Goal: Information Seeking & Learning: Check status

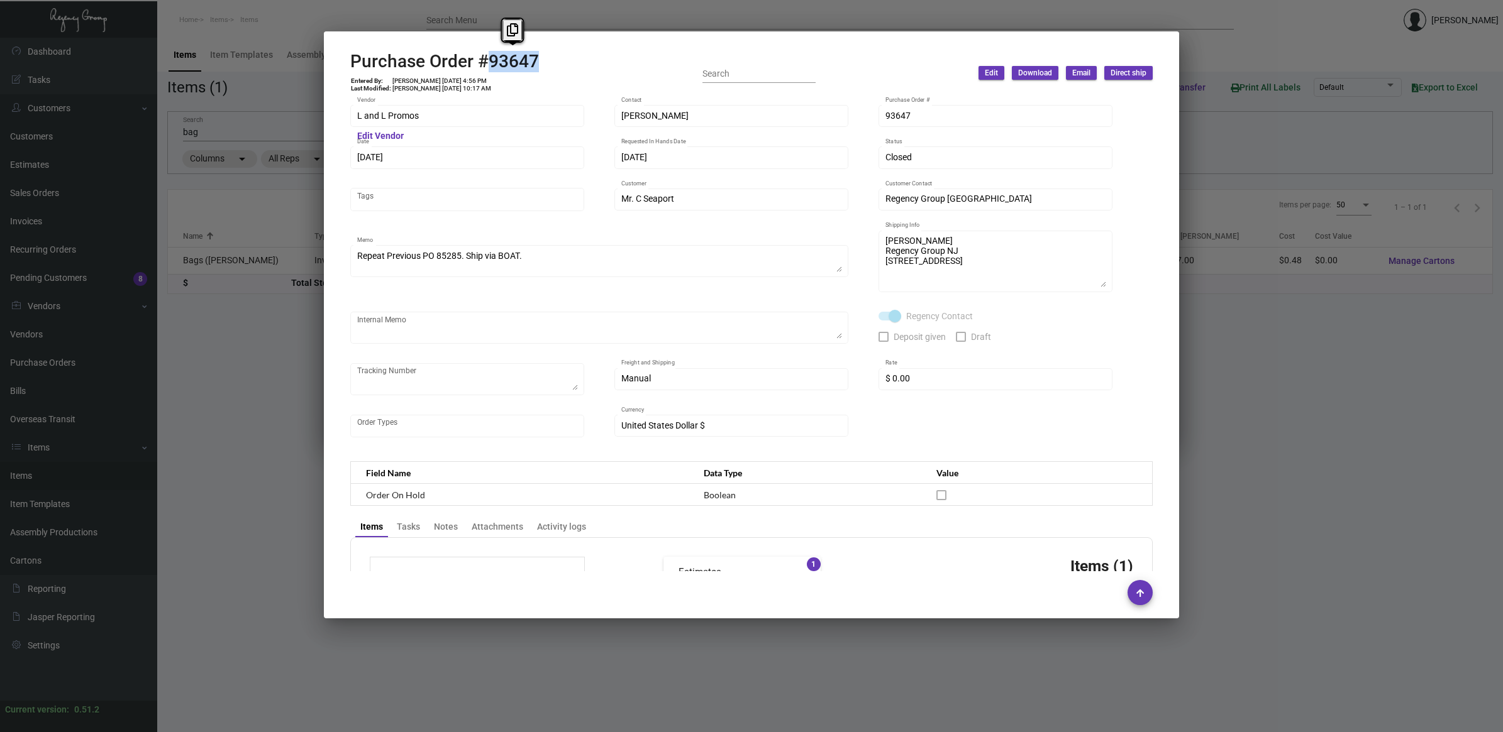
click at [230, 503] on div at bounding box center [751, 366] width 1503 height 732
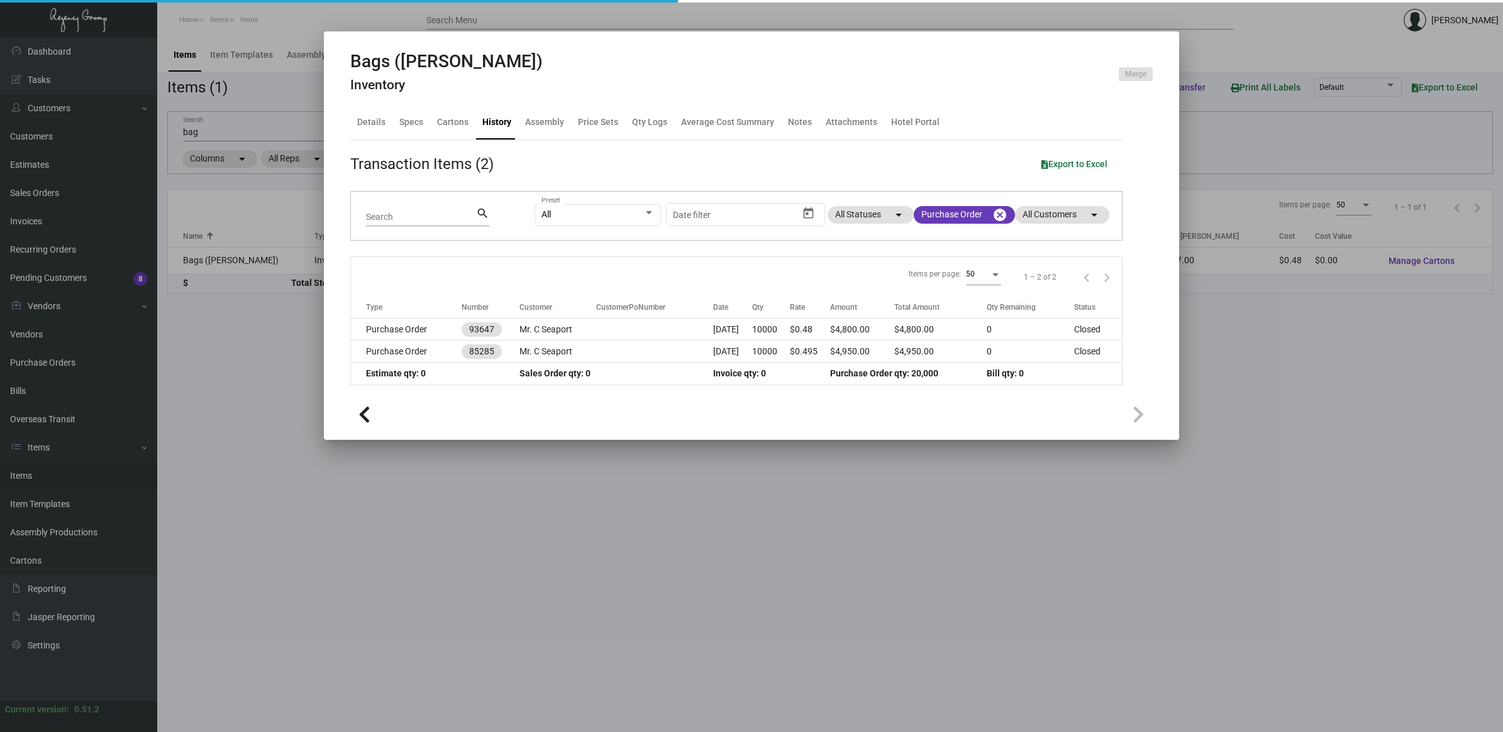
drag, startPoint x: 270, startPoint y: 478, endPoint x: 261, endPoint y: 475, distance: 10.2
click at [269, 478] on div at bounding box center [751, 366] width 1503 height 732
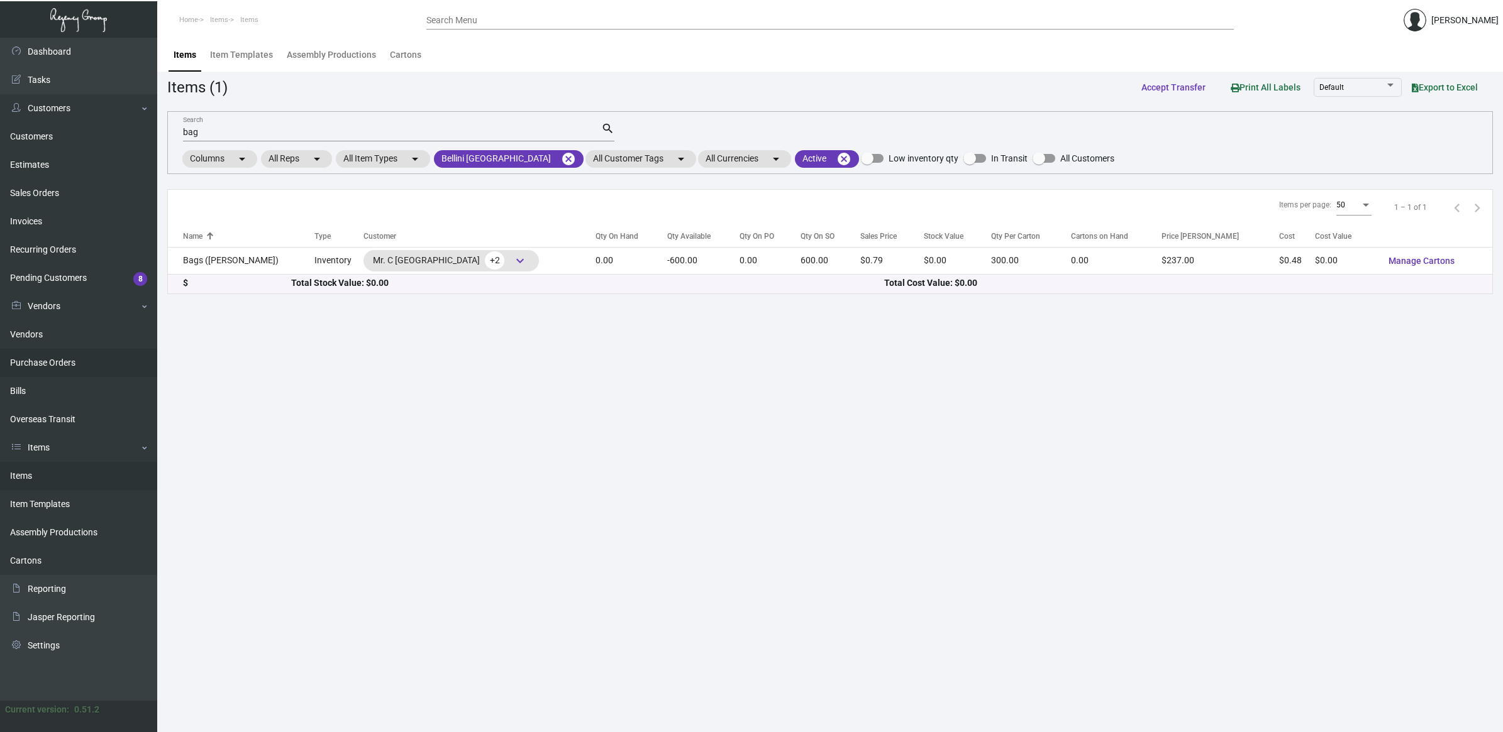
click at [80, 350] on link "Purchase Orders" at bounding box center [78, 363] width 157 height 28
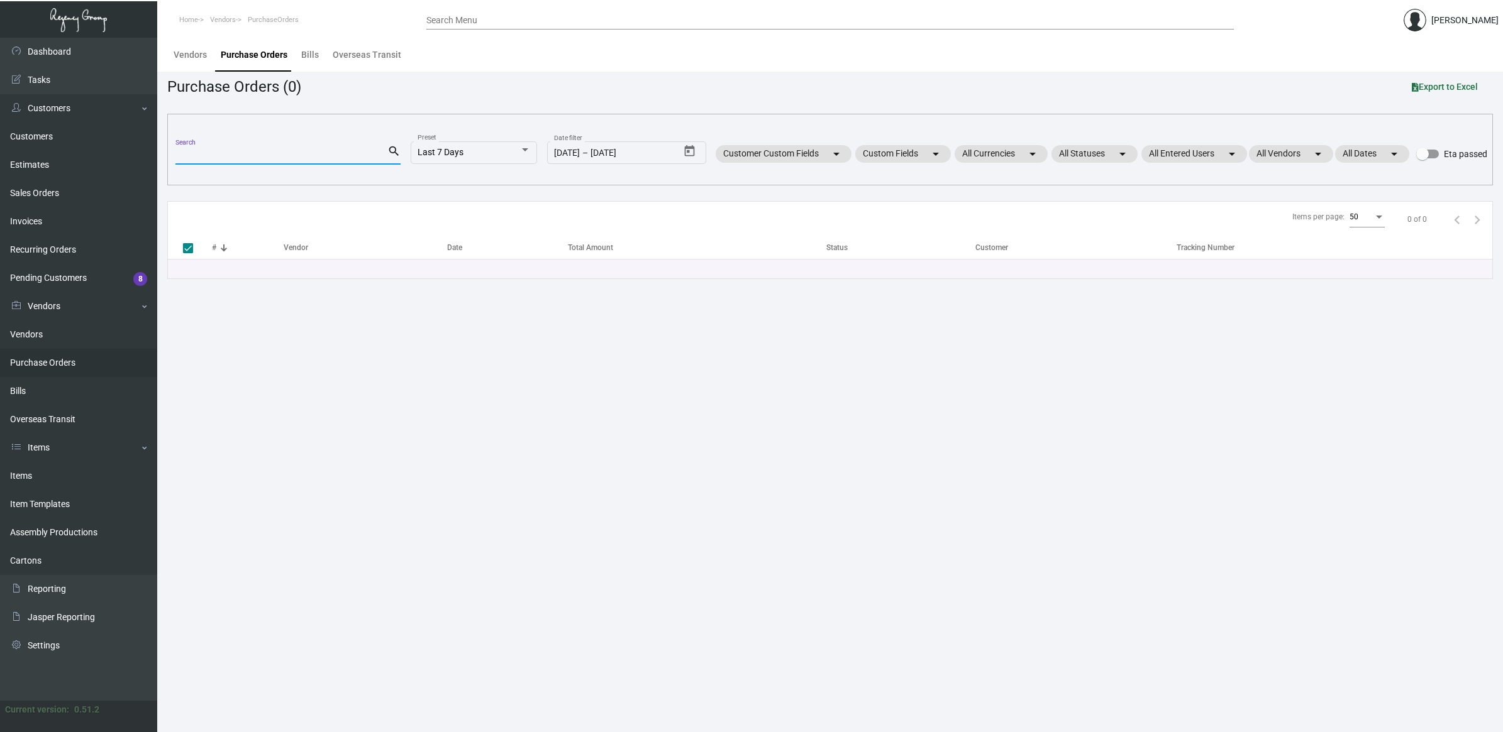
click at [214, 156] on input "Search" at bounding box center [281, 155] width 212 height 10
type input "poly"
checkbox input "false"
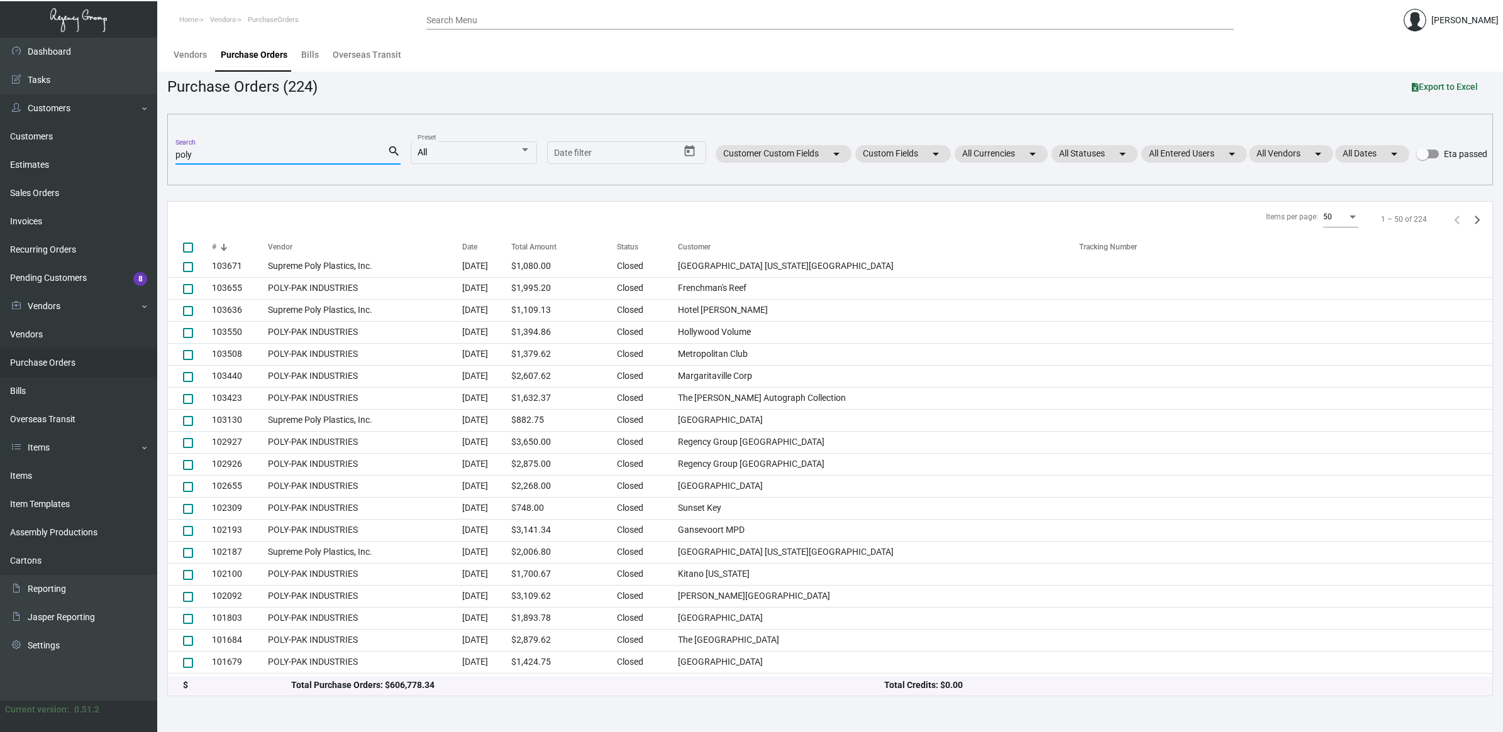
scroll to position [683, 0]
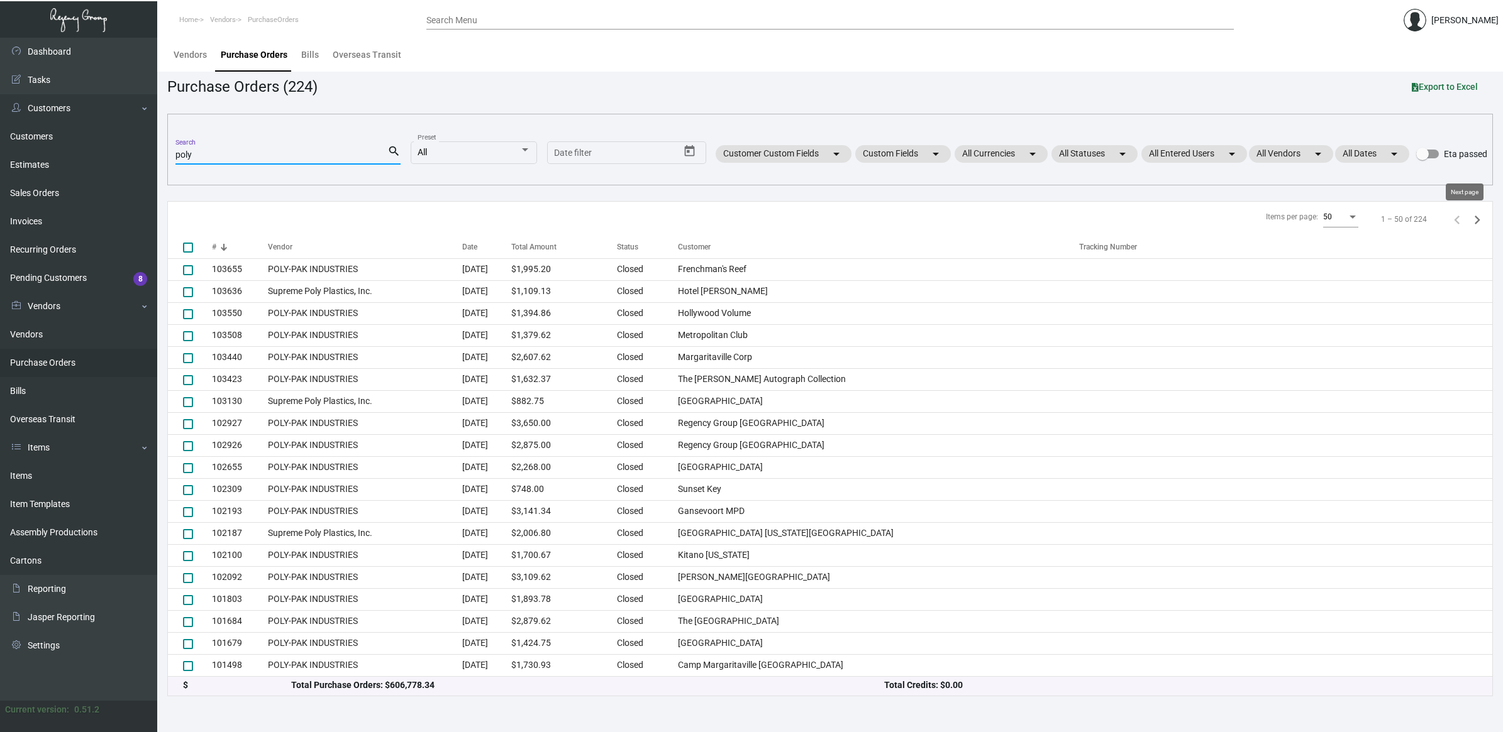
click at [1474, 221] on icon "Next page" at bounding box center [1477, 220] width 6 height 9
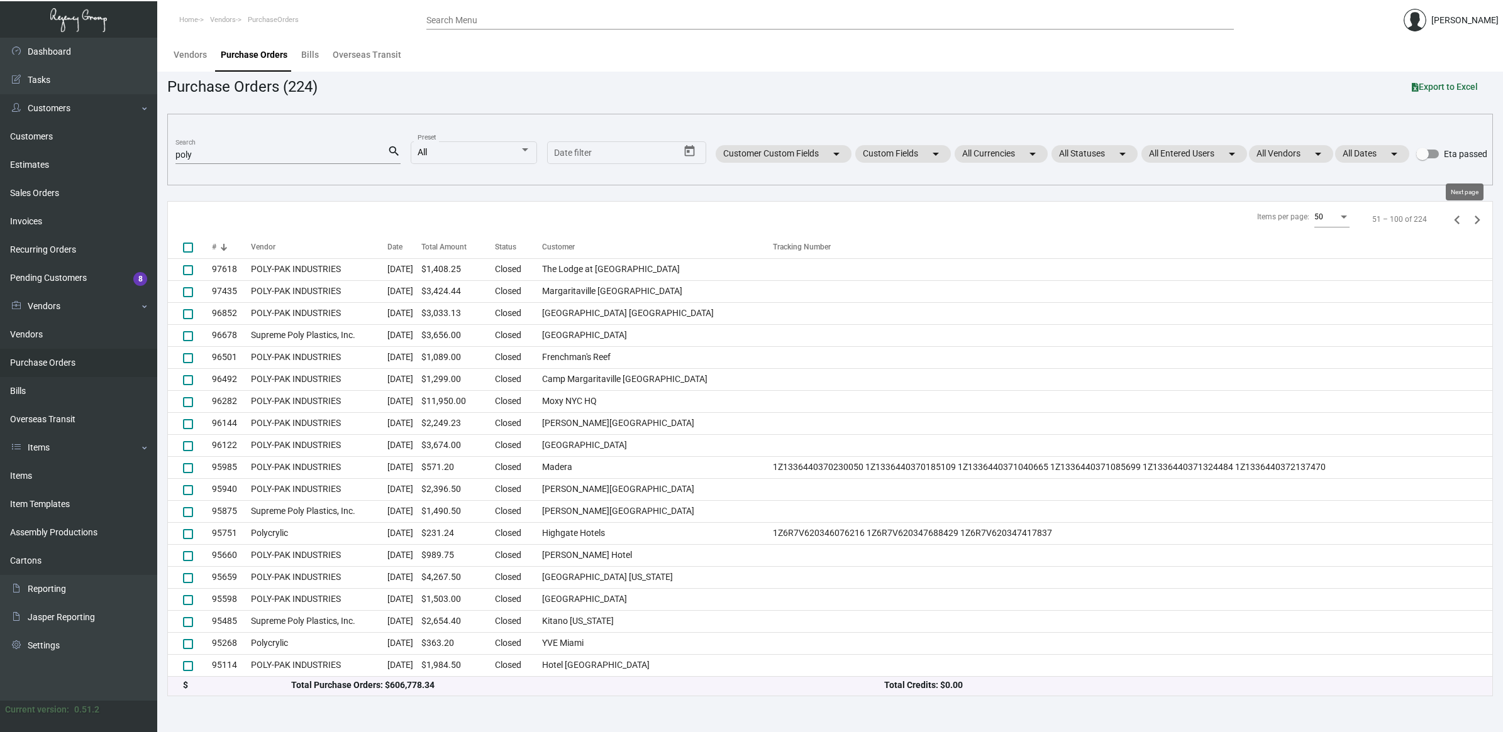
click at [1468, 219] on icon "Next page" at bounding box center [1477, 220] width 18 height 18
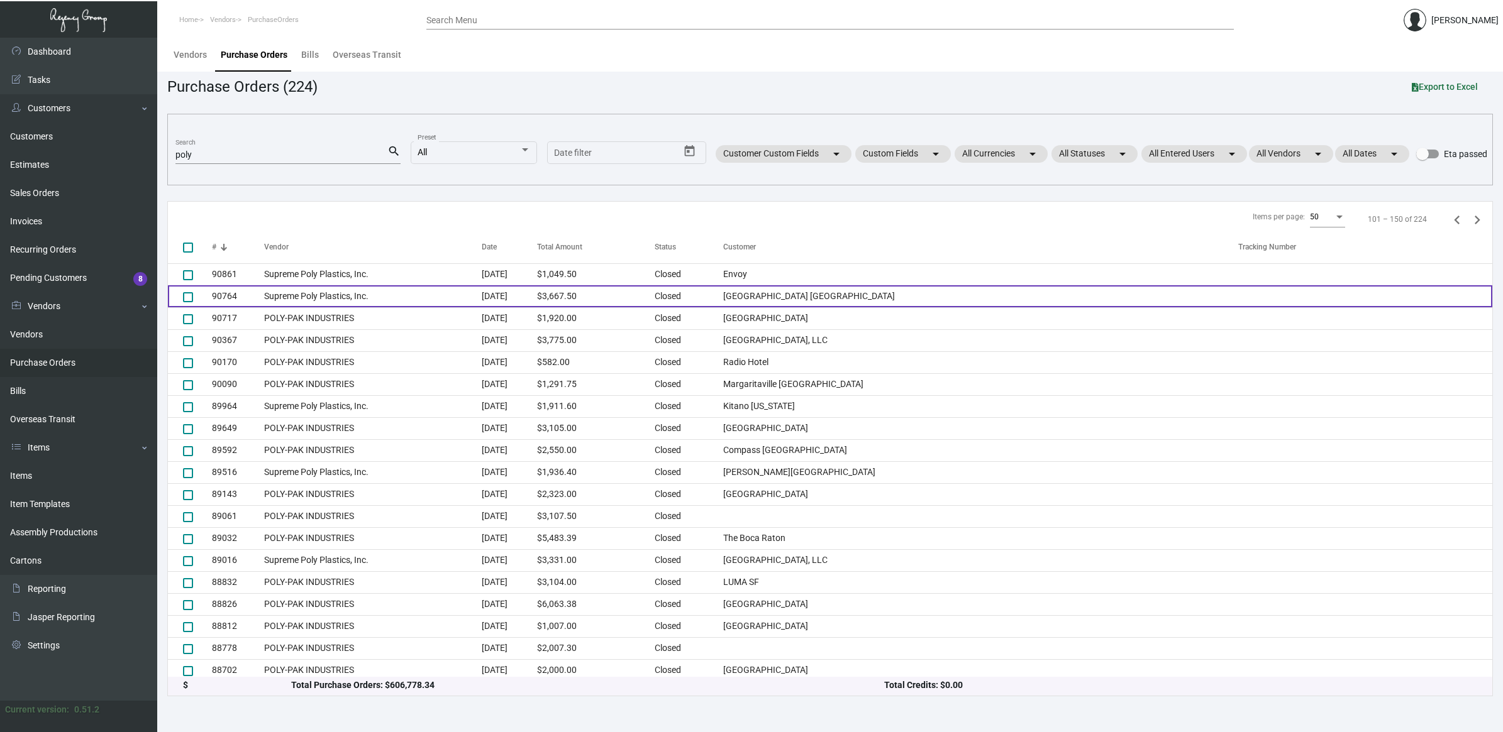
scroll to position [550, 0]
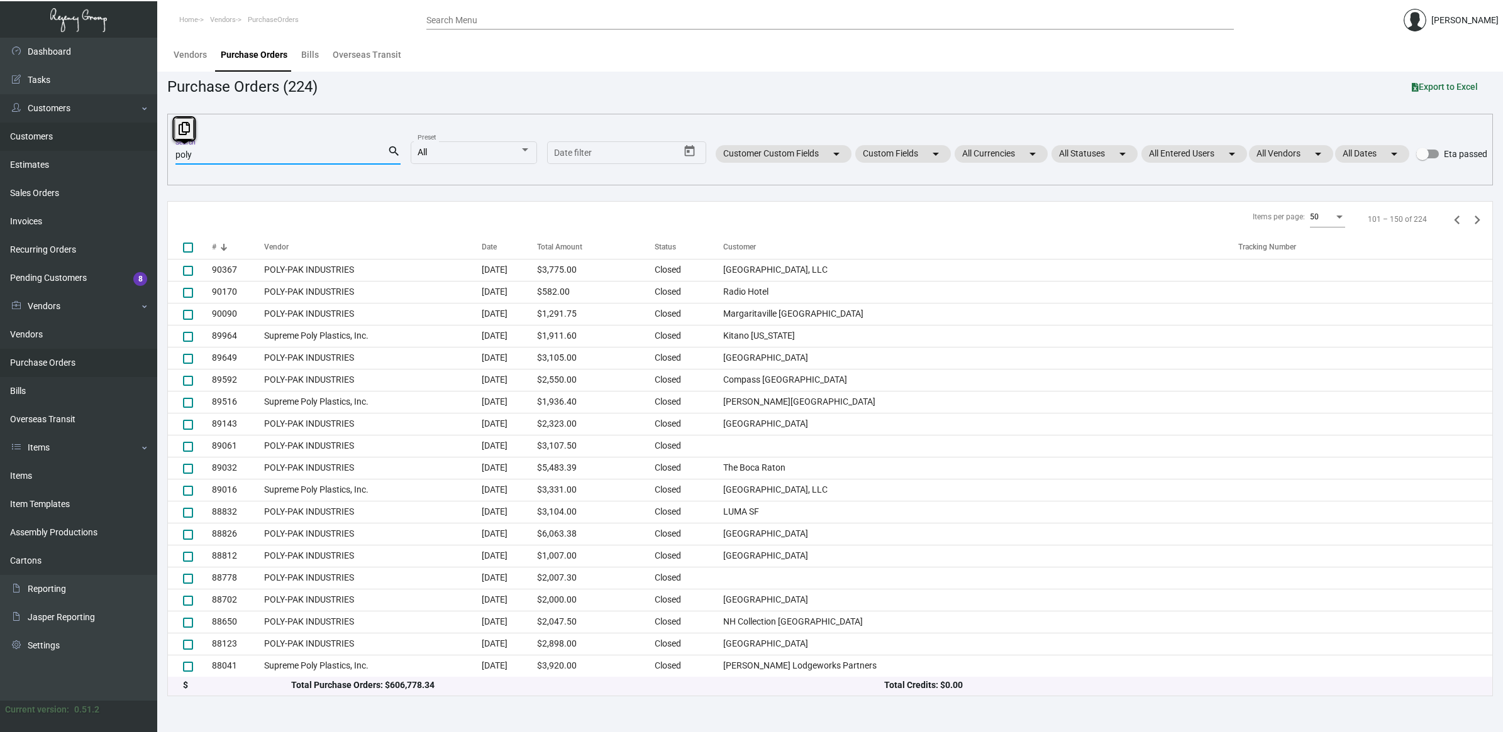
drag, startPoint x: 259, startPoint y: 155, endPoint x: 8, endPoint y: 148, distance: 251.6
click at [8, 148] on div "Dashboard Dashboard Tasks Customers Customers Estimates Sales Orders Invoices R…" at bounding box center [751, 385] width 1503 height 695
paste input "88650"
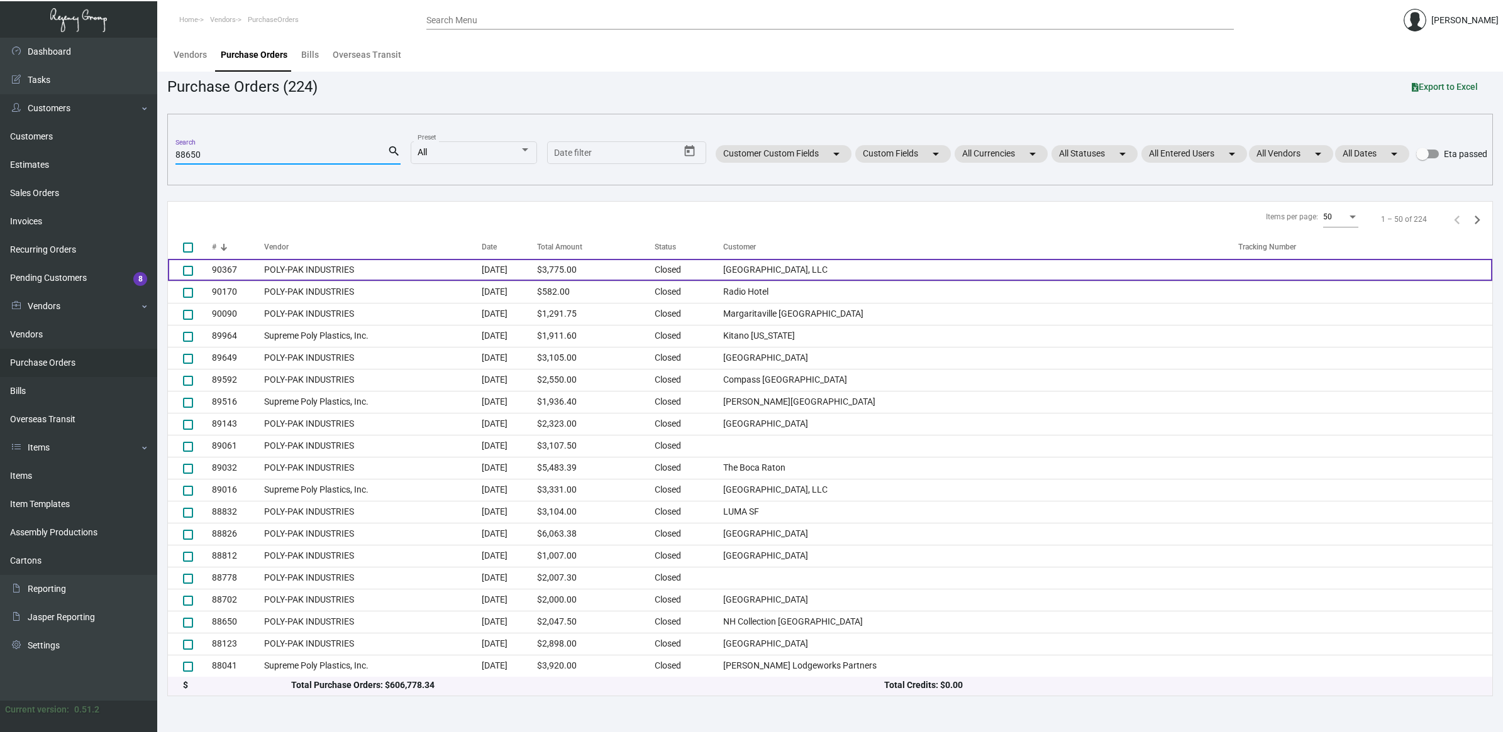
scroll to position [0, 0]
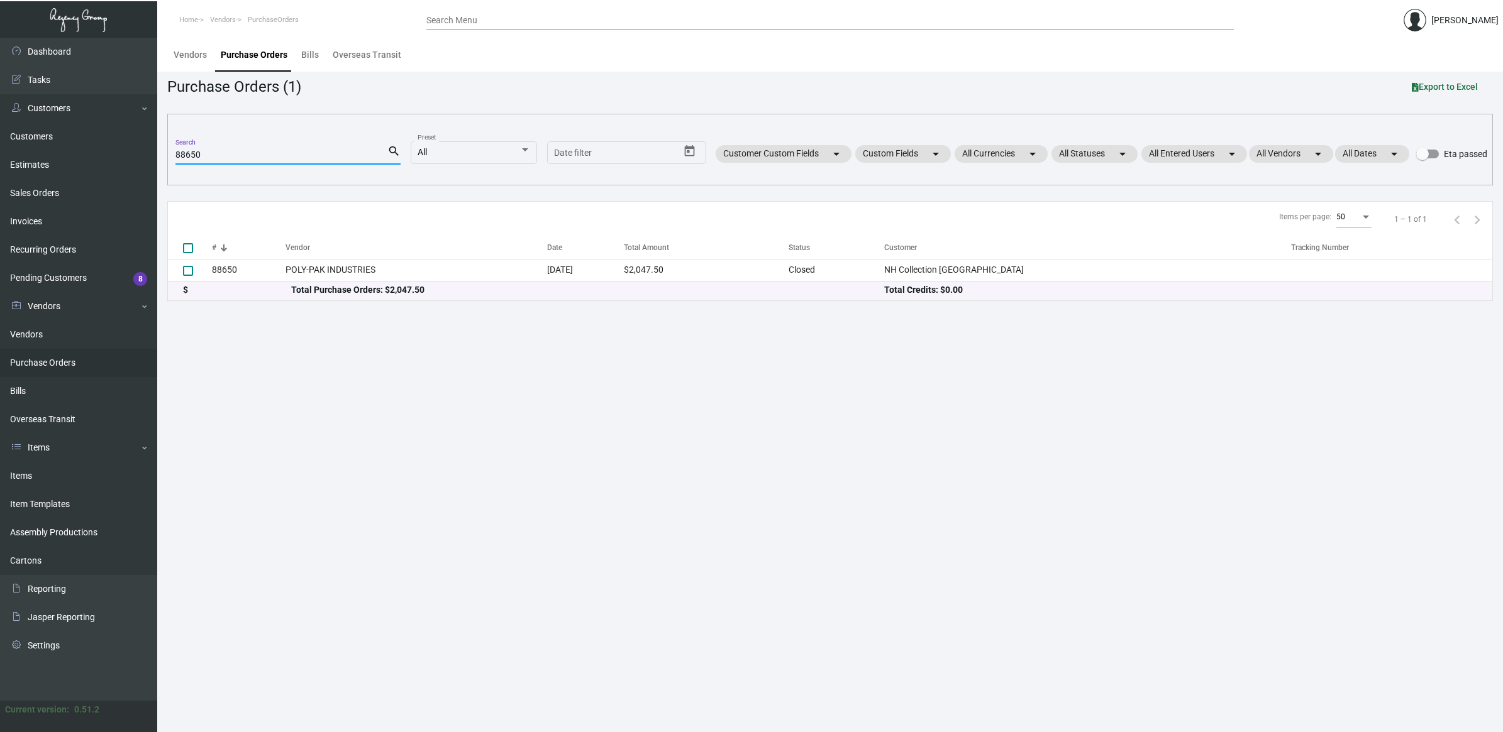
type input "88650"
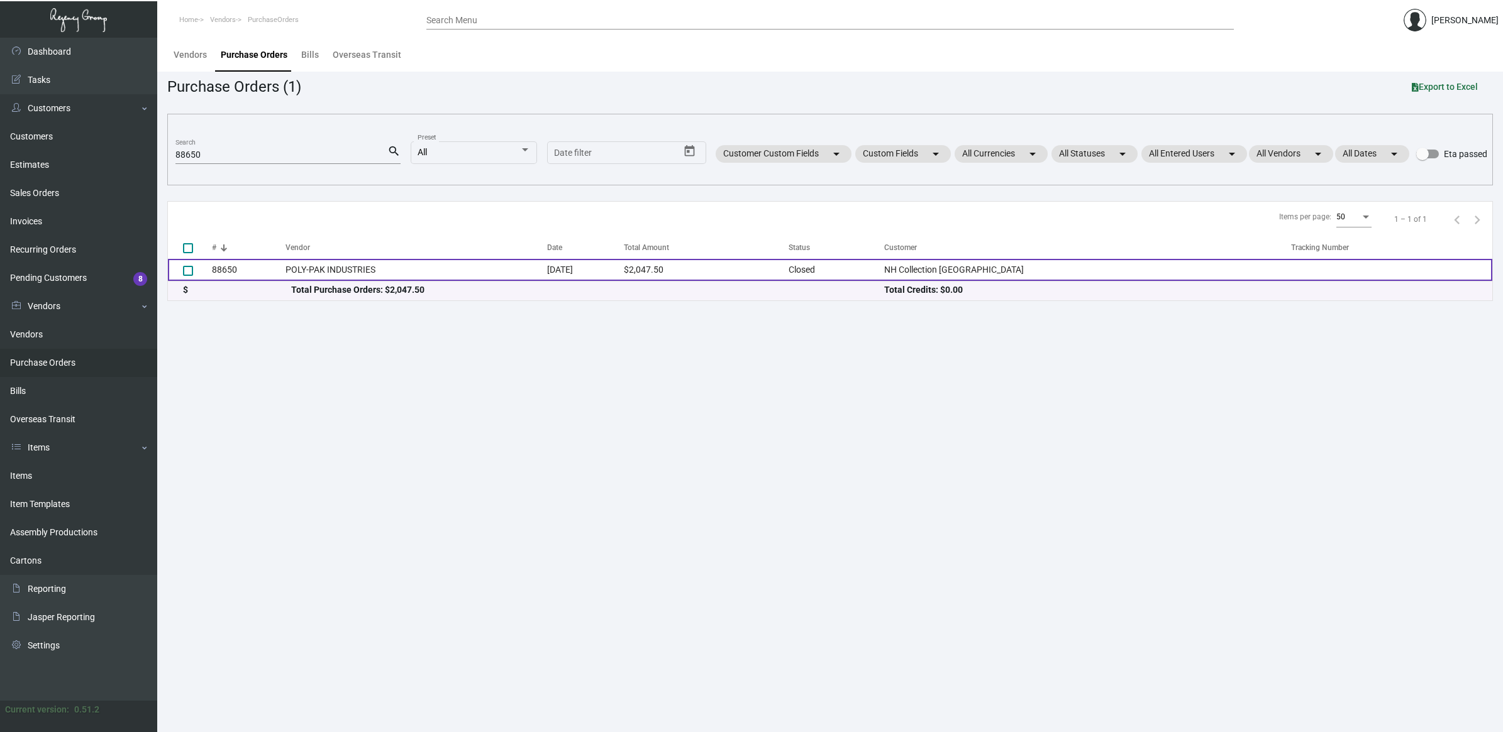
click at [270, 270] on td "88650" at bounding box center [249, 270] width 74 height 22
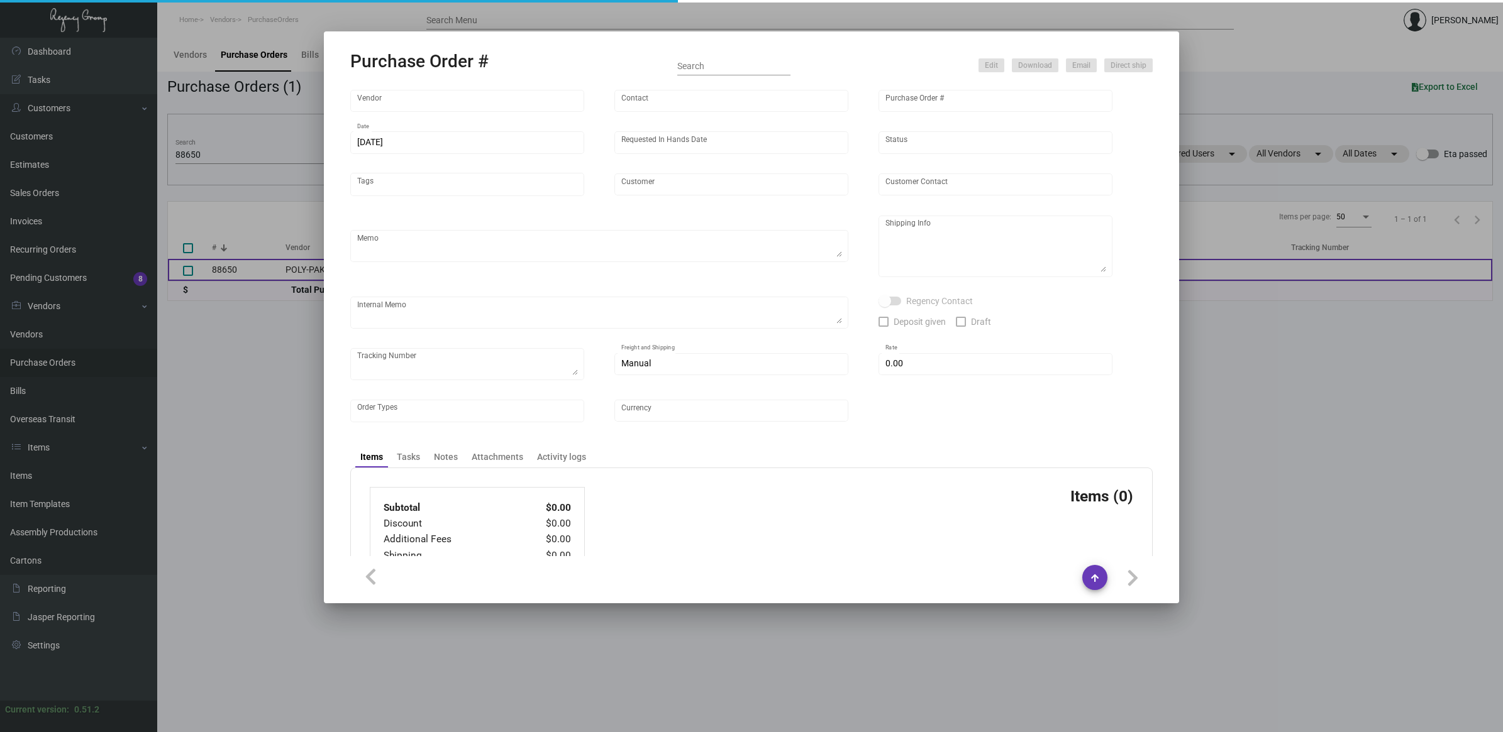
type input "POLY-PAK INDUSTRIES"
type input "[PERSON_NAME]"
type input "88650"
type input "[DATE]"
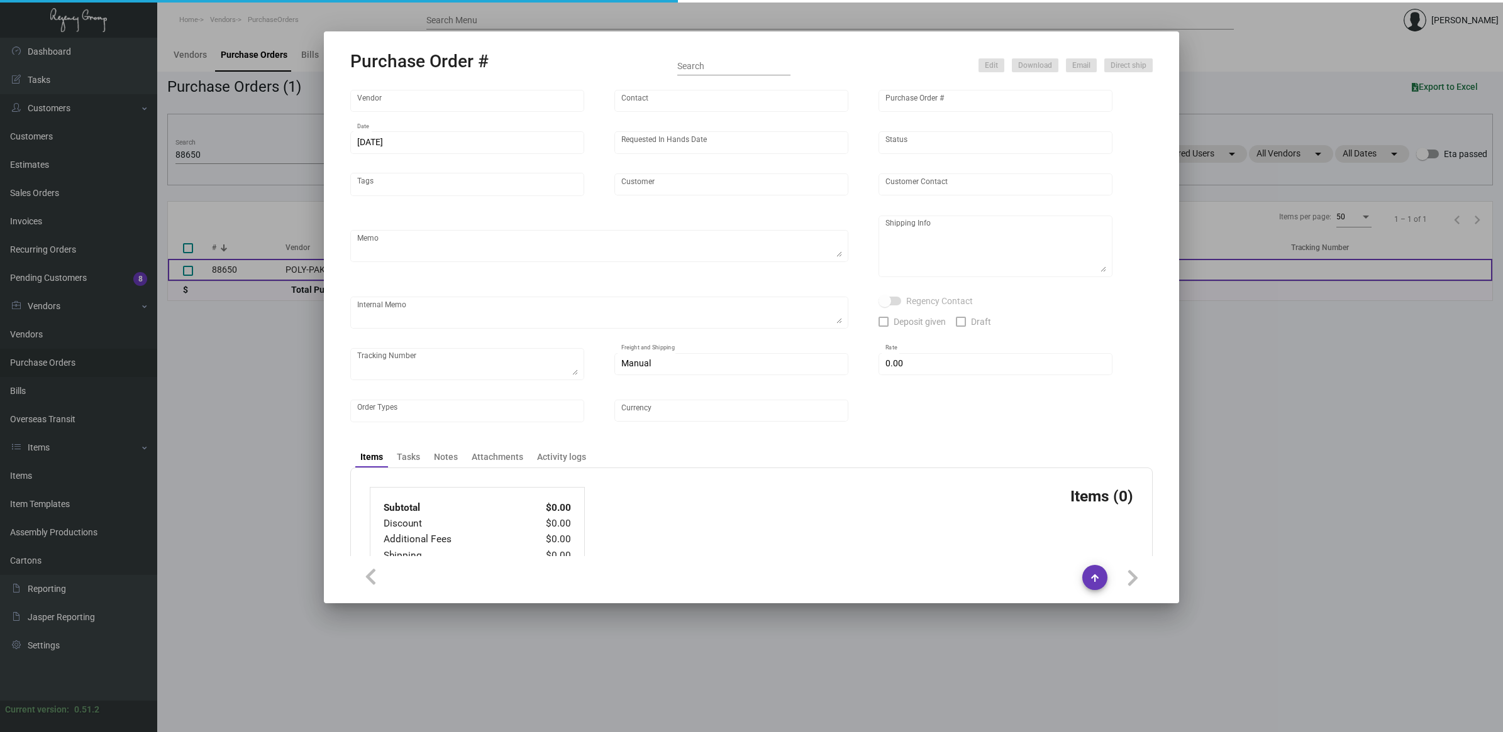
type input "NH Collection [GEOGRAPHIC_DATA]"
type input "[PERSON_NAME]"
type textarea "Blind Ship via UPS Ground Acct# 1AY276."
type textarea "NH Collection [GEOGRAPHIC_DATA] [PERSON_NAME] [STREET_ADDRESS][US_STATE]"
type input "$ 0.00"
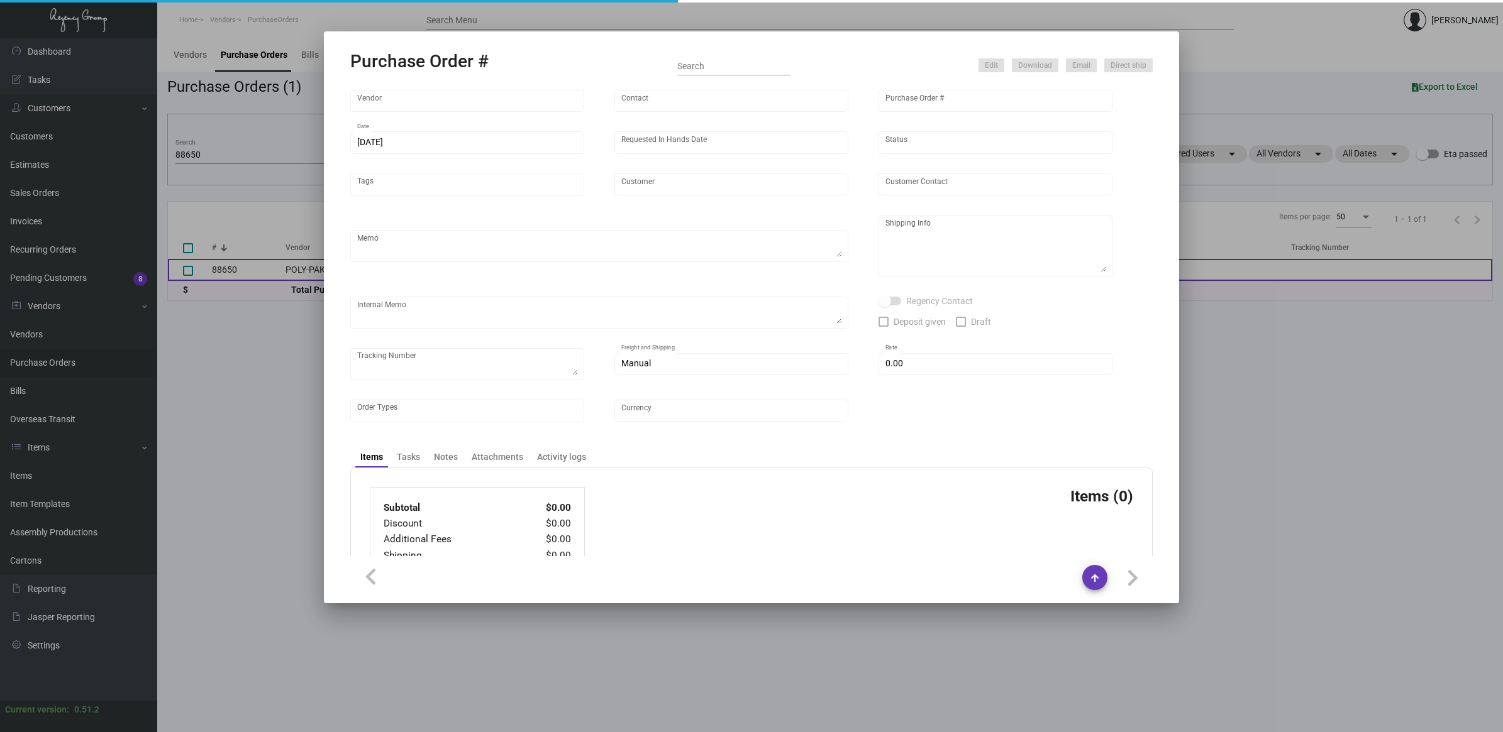
type input "United States Dollar $"
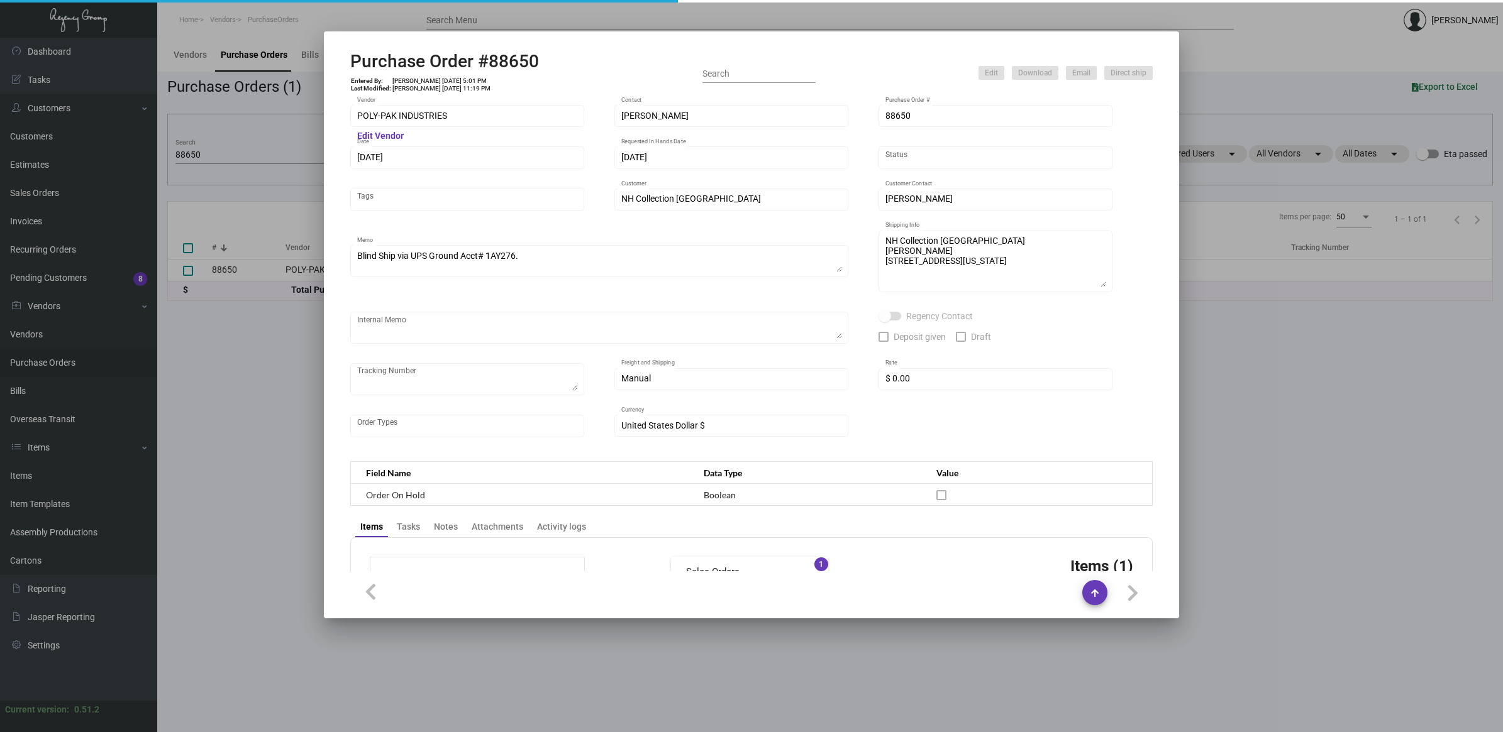
scroll to position [557, 0]
